Goal: Check status: Check status

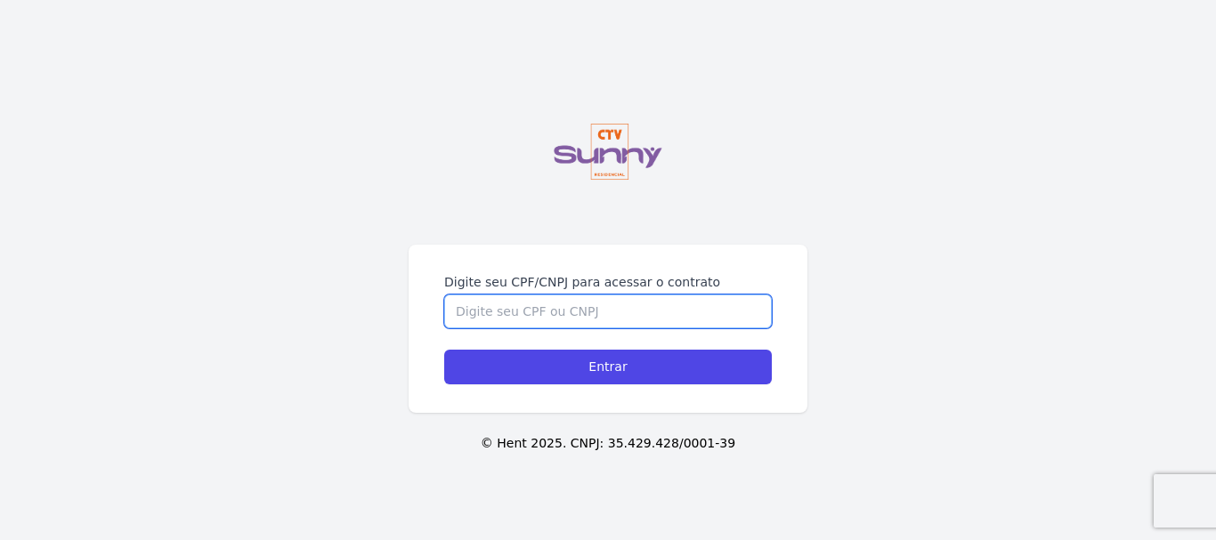
click at [503, 317] on input "Digite seu CPF/CNPJ para acessar o contrato" at bounding box center [608, 312] width 328 height 34
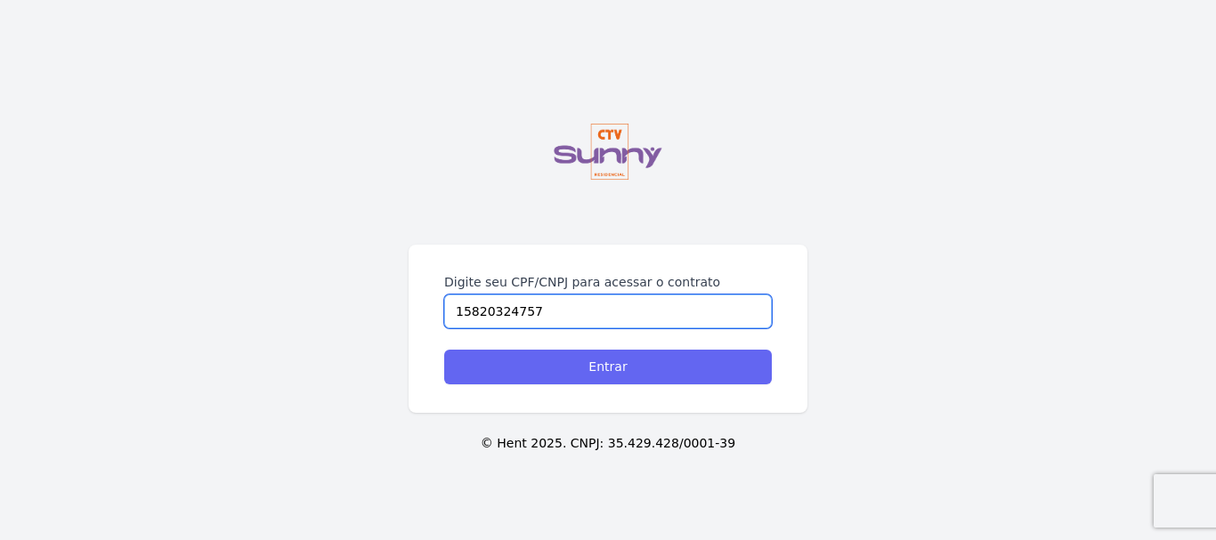
type input "15820324757"
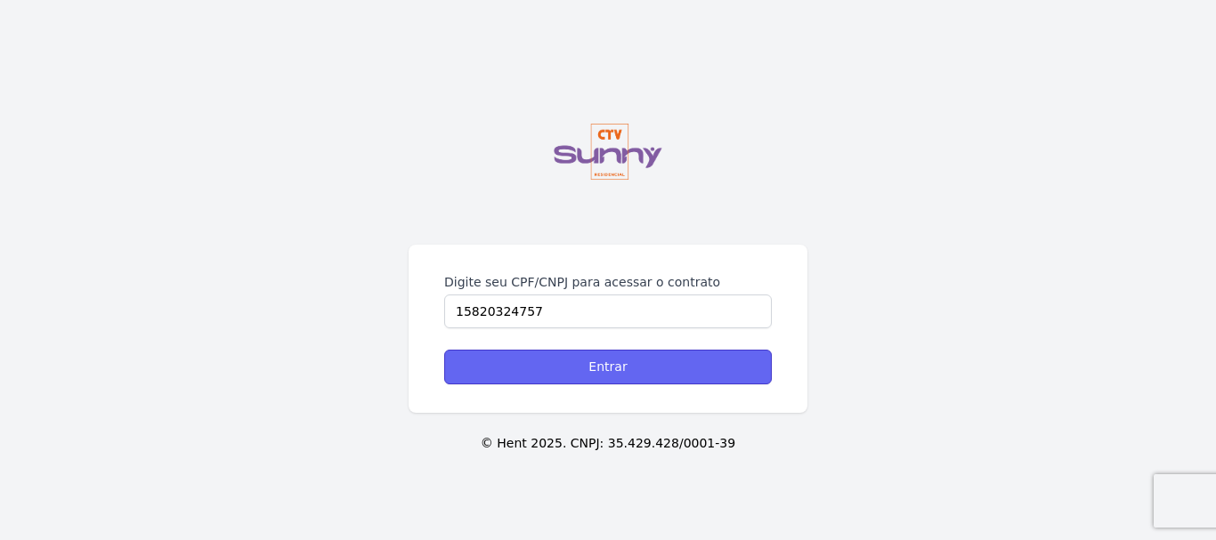
click at [522, 356] on input "Entrar" at bounding box center [608, 367] width 328 height 35
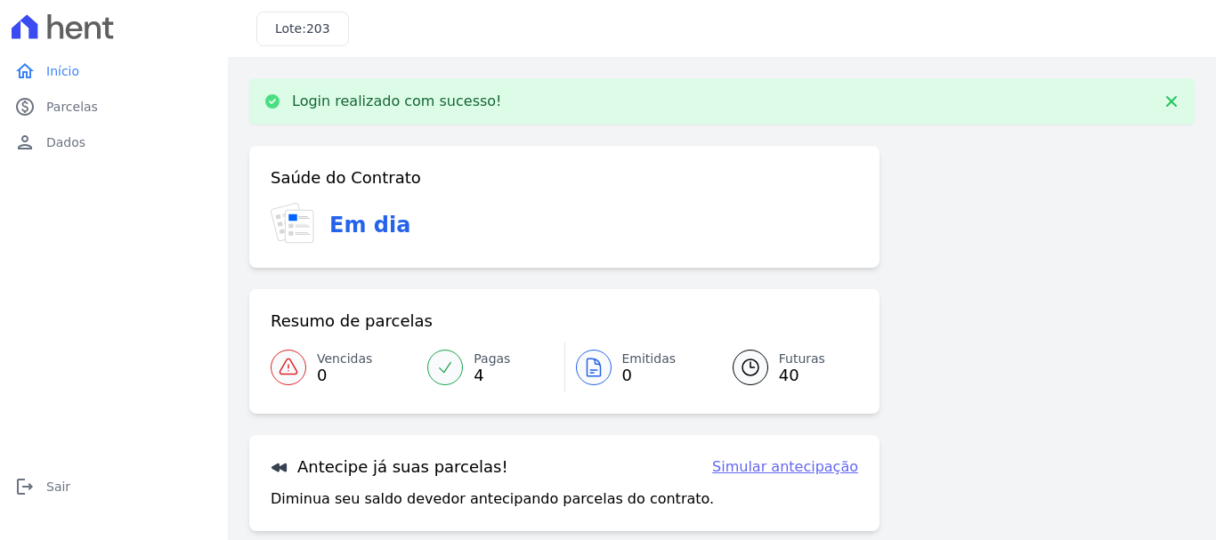
click at [452, 376] on div at bounding box center [445, 368] width 36 height 36
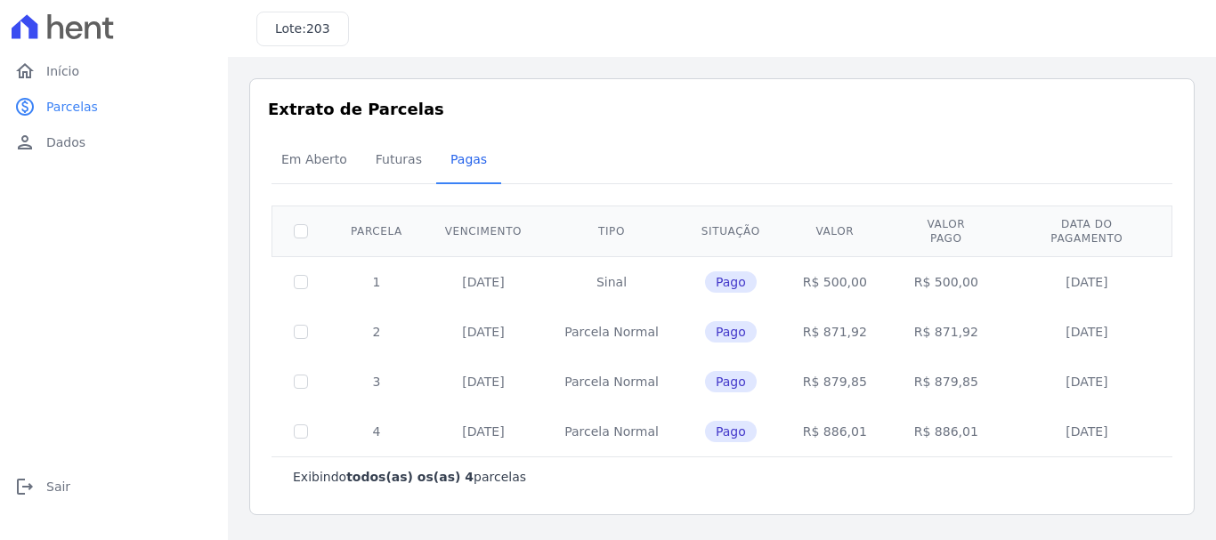
click at [309, 316] on td at bounding box center [301, 332] width 58 height 50
click at [303, 228] on input "checkbox" at bounding box center [301, 231] width 14 height 14
checkbox input "true"
click at [332, 160] on span "Em Aberto" at bounding box center [314, 160] width 87 height 36
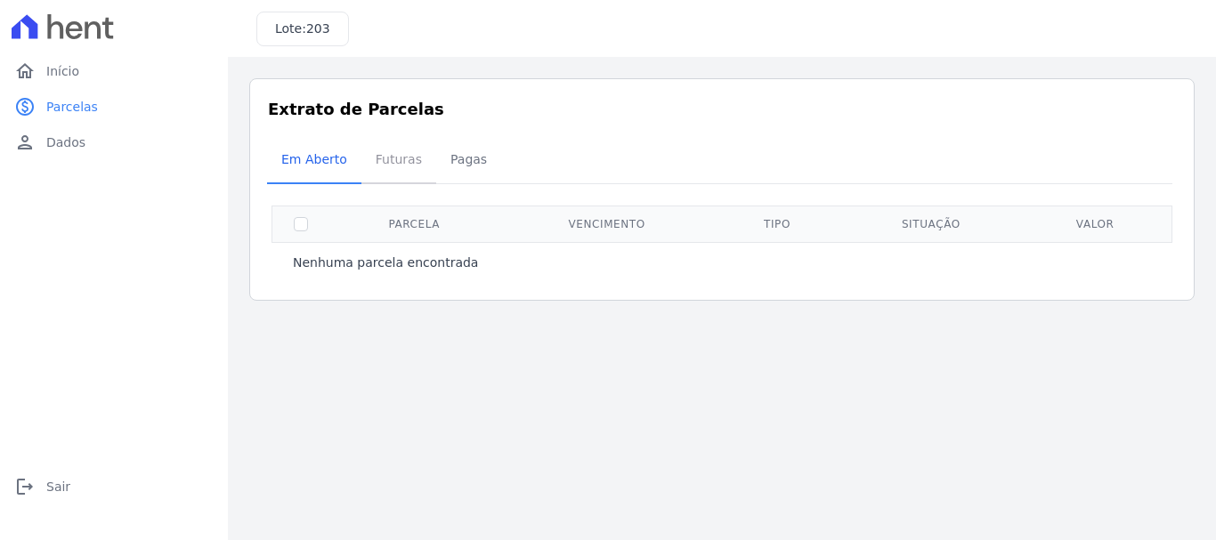
click at [365, 168] on span "Futuras" at bounding box center [399, 160] width 68 height 36
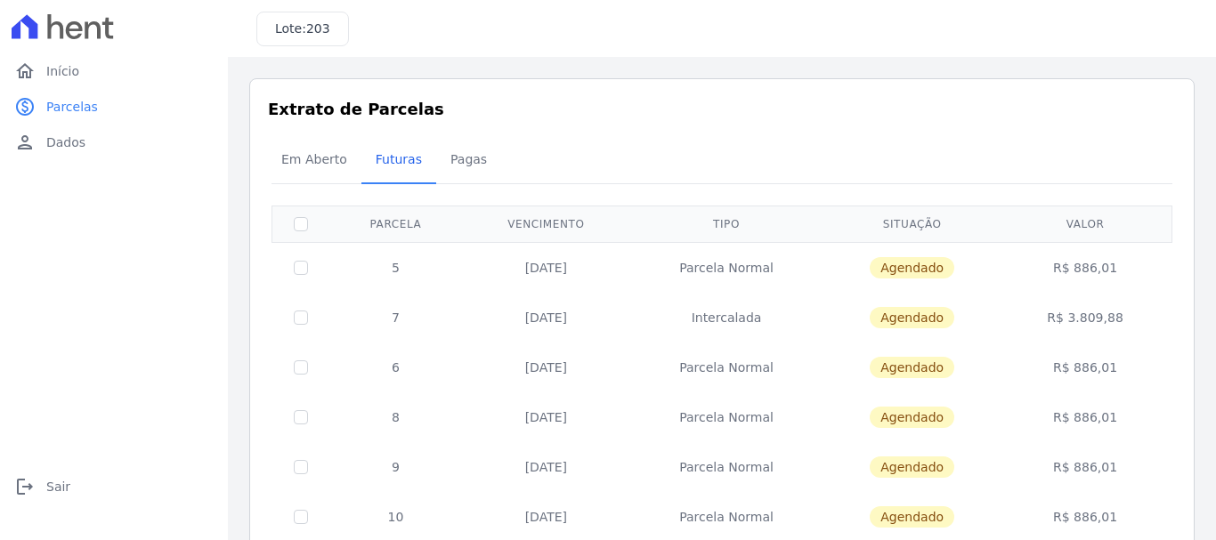
click at [740, 321] on td "Intercalada" at bounding box center [726, 318] width 192 height 50
click at [446, 162] on span "Pagas" at bounding box center [469, 160] width 58 height 36
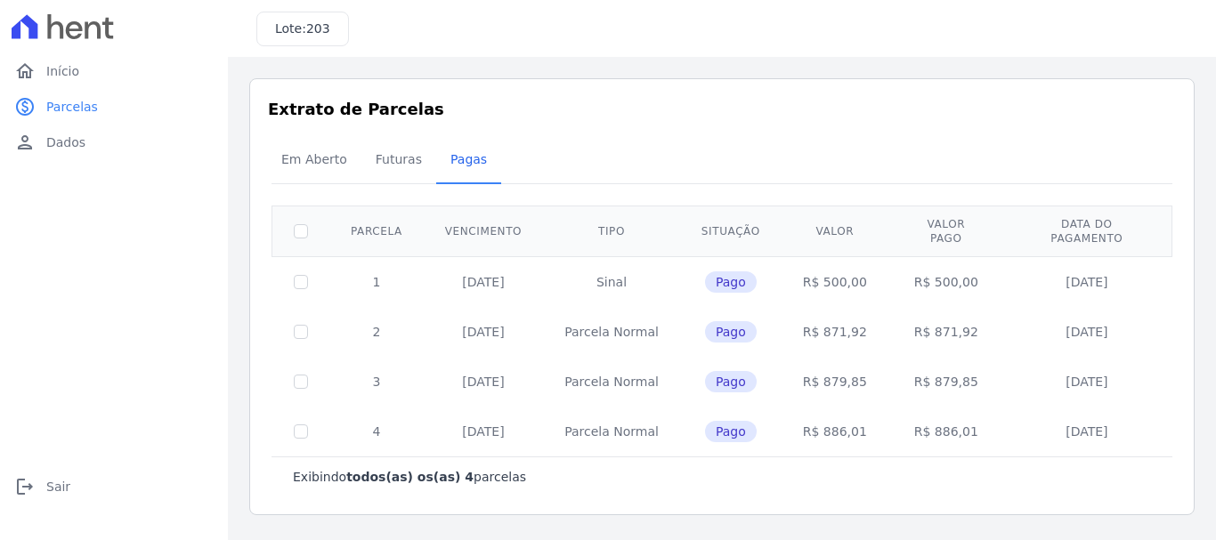
click at [725, 271] on span "Pago" at bounding box center [731, 281] width 52 height 21
click at [91, 141] on link "person Dados" at bounding box center [114, 143] width 214 height 36
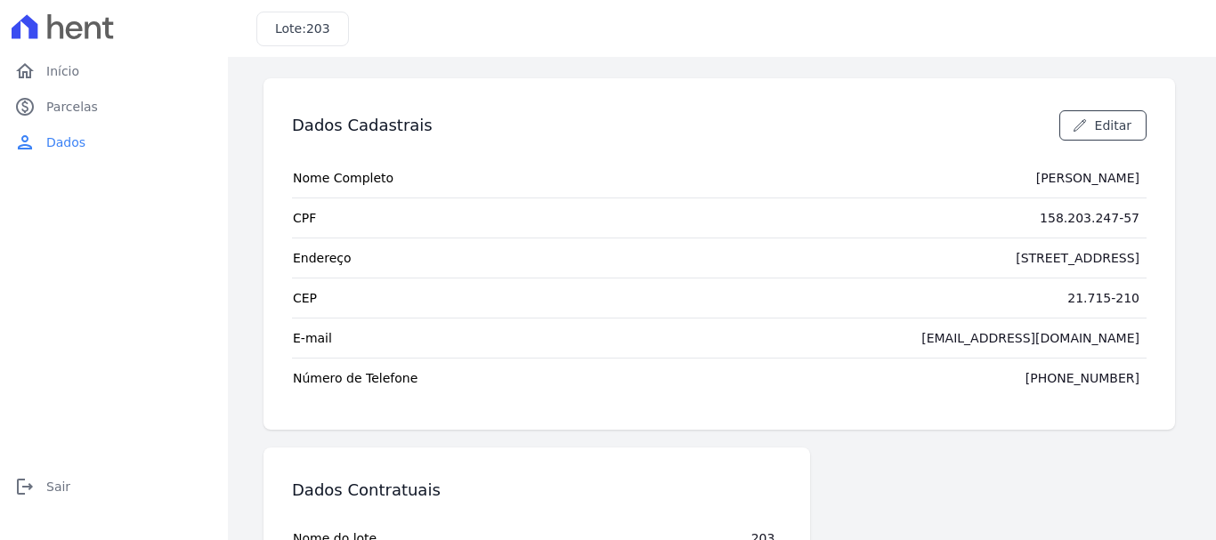
click at [618, 394] on tr "Número de Telefone [PHONE_NUMBER]" at bounding box center [719, 378] width 854 height 40
drag, startPoint x: 47, startPoint y: 53, endPoint x: 55, endPoint y: 74, distance: 22.8
click at [55, 74] on div "home Início home Início paid Parcelas paid Parcelas person Dados person Dados l…" at bounding box center [114, 263] width 228 height 526
click at [55, 74] on span "Início" at bounding box center [62, 71] width 33 height 18
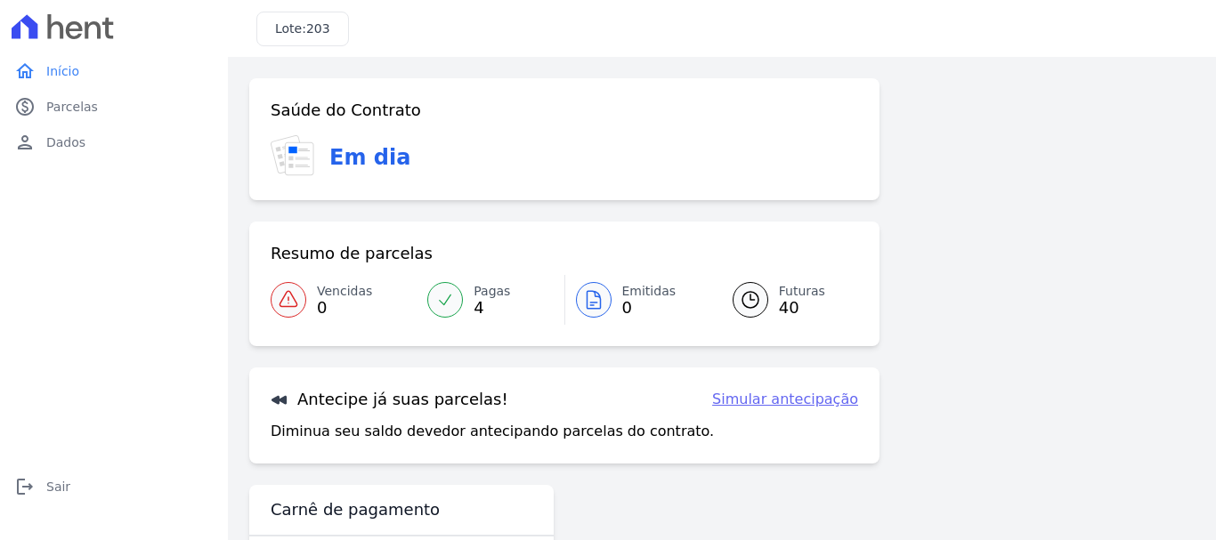
click at [457, 377] on div "Antecipe já suas parcelas! Simular antecipação Diminua seu saldo devedor anteci…" at bounding box center [564, 416] width 630 height 96
click at [474, 303] on span "4" at bounding box center [491, 308] width 36 height 14
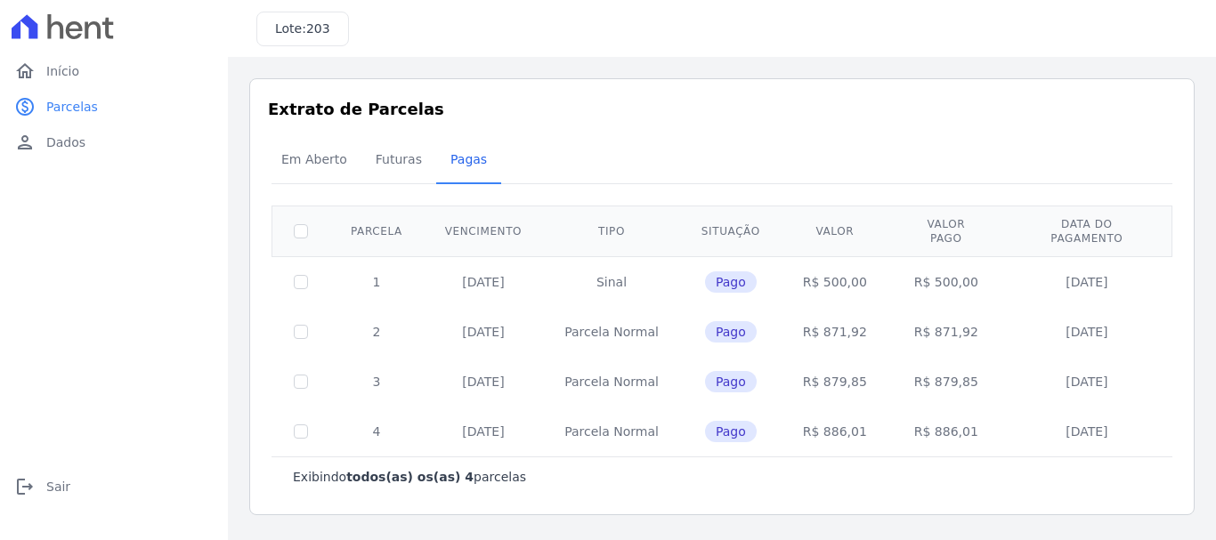
click at [724, 321] on span "Pago" at bounding box center [731, 331] width 52 height 21
click at [380, 324] on td "2" at bounding box center [376, 332] width 94 height 50
